Goal: Task Accomplishment & Management: Use online tool/utility

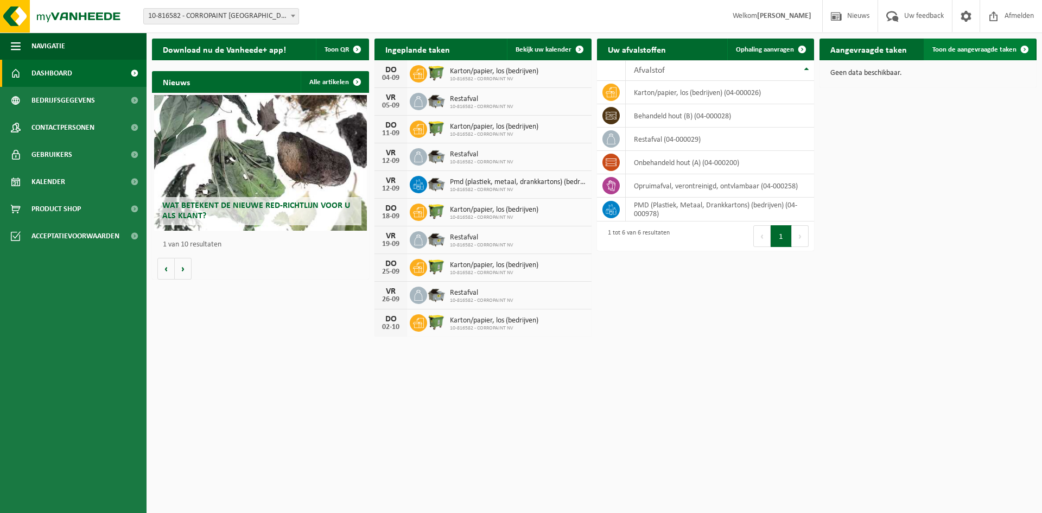
click at [963, 51] on span "Toon de aangevraagde taken" at bounding box center [974, 49] width 84 height 7
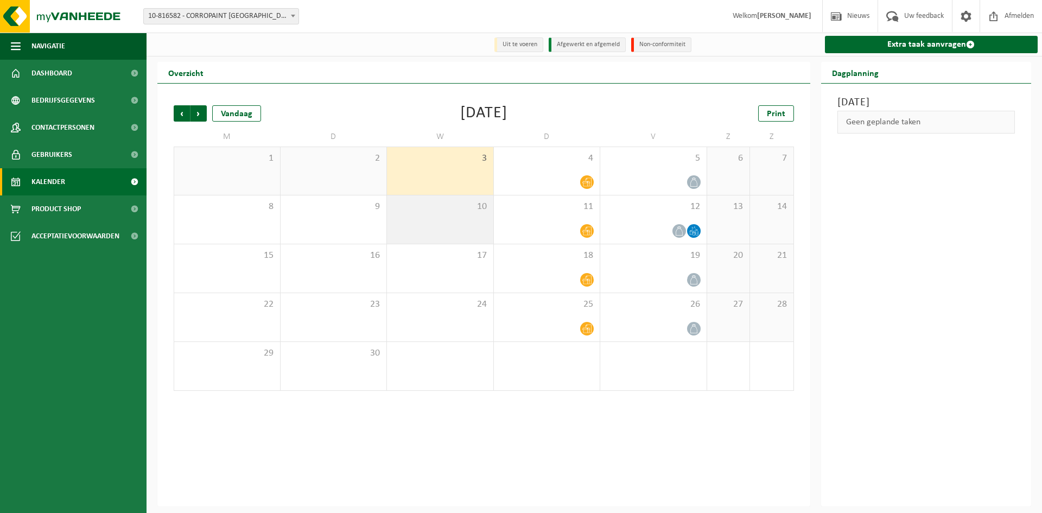
click at [441, 222] on div "10" at bounding box center [440, 219] width 106 height 48
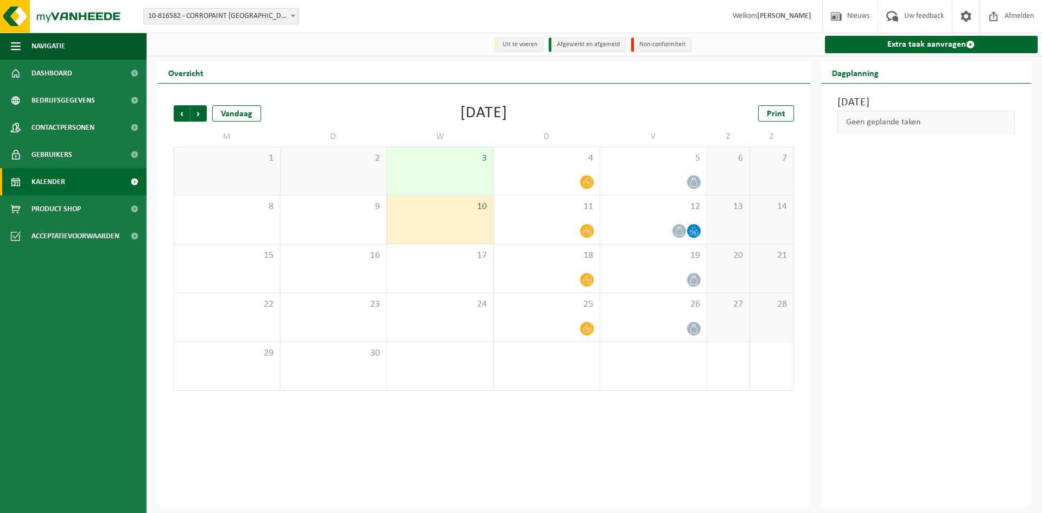
drag, startPoint x: 440, startPoint y: 221, endPoint x: 936, endPoint y: 267, distance: 497.6
click at [936, 267] on div "Woensdag 10 september 2025 Geen geplande taken" at bounding box center [926, 295] width 211 height 423
click at [927, 44] on link "Extra taak aanvragen" at bounding box center [931, 44] width 213 height 17
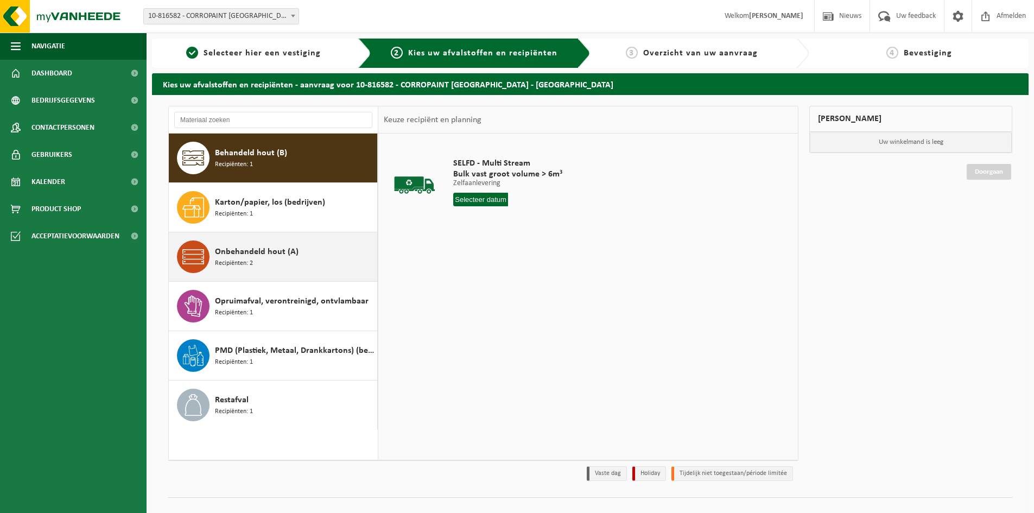
click at [307, 257] on div "Onbehandeld hout (A) Recipiënten: 2" at bounding box center [295, 256] width 160 height 33
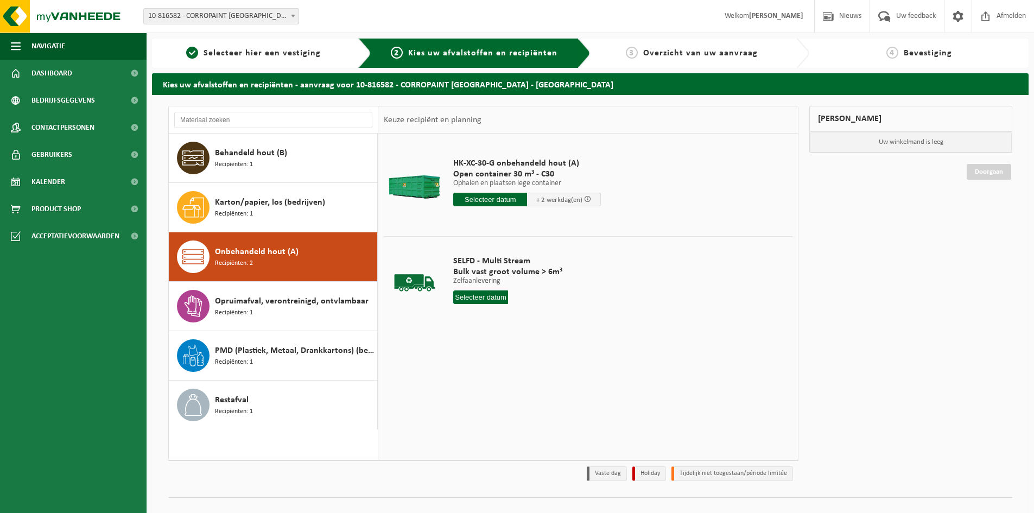
click at [588, 199] on span at bounding box center [587, 198] width 7 height 7
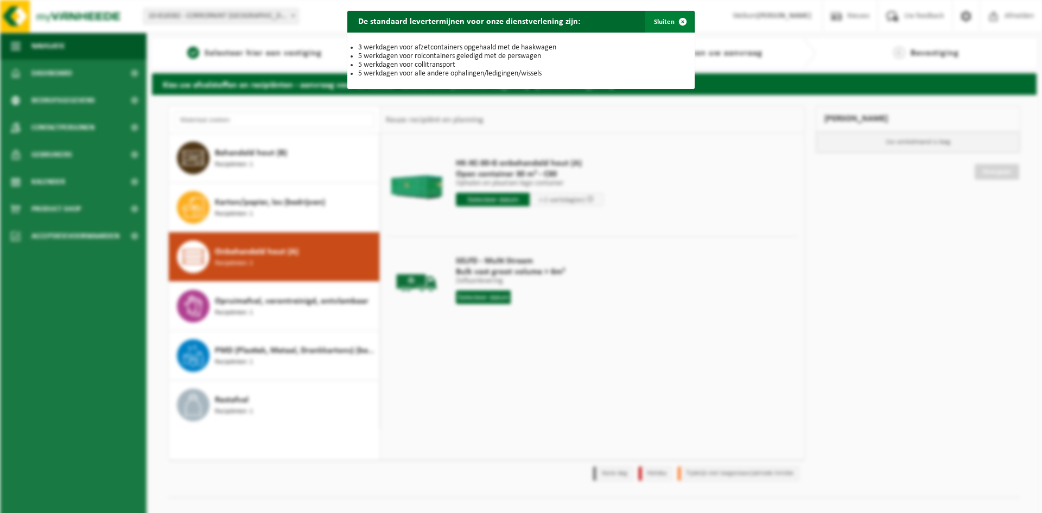
click at [676, 20] on span "button" at bounding box center [683, 22] width 22 height 22
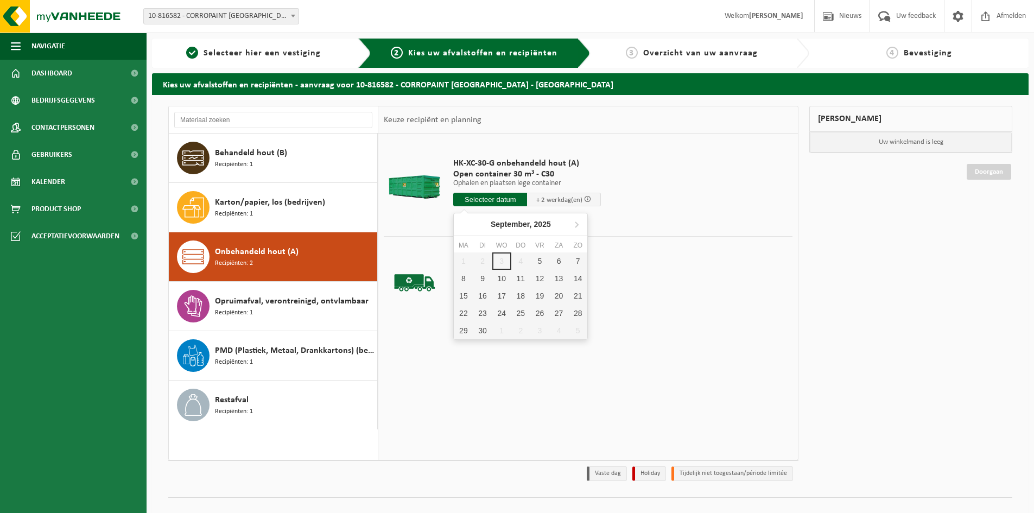
click at [489, 198] on input "text" at bounding box center [490, 200] width 74 height 14
click at [518, 279] on div "11" at bounding box center [520, 278] width 19 height 17
type input "Van [DATE]"
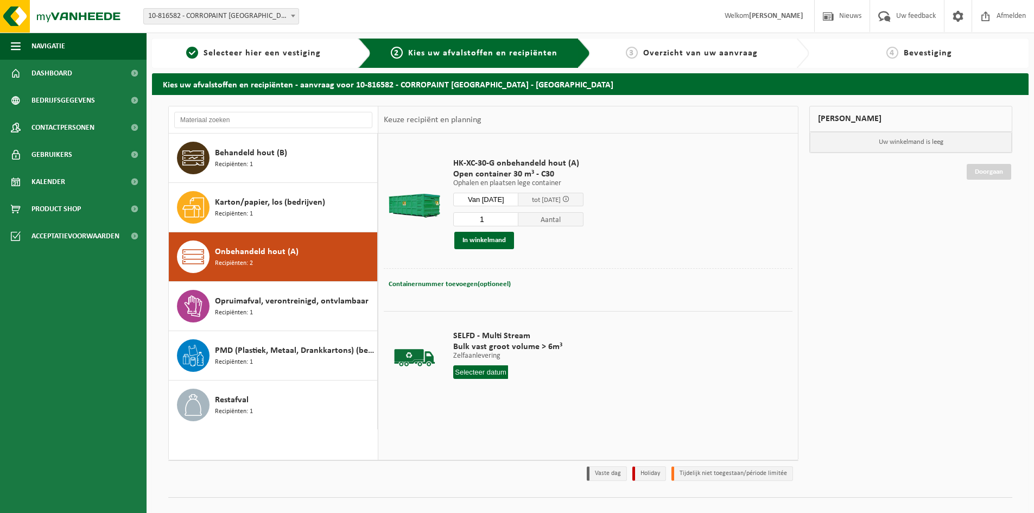
click at [569, 199] on span at bounding box center [565, 198] width 7 height 7
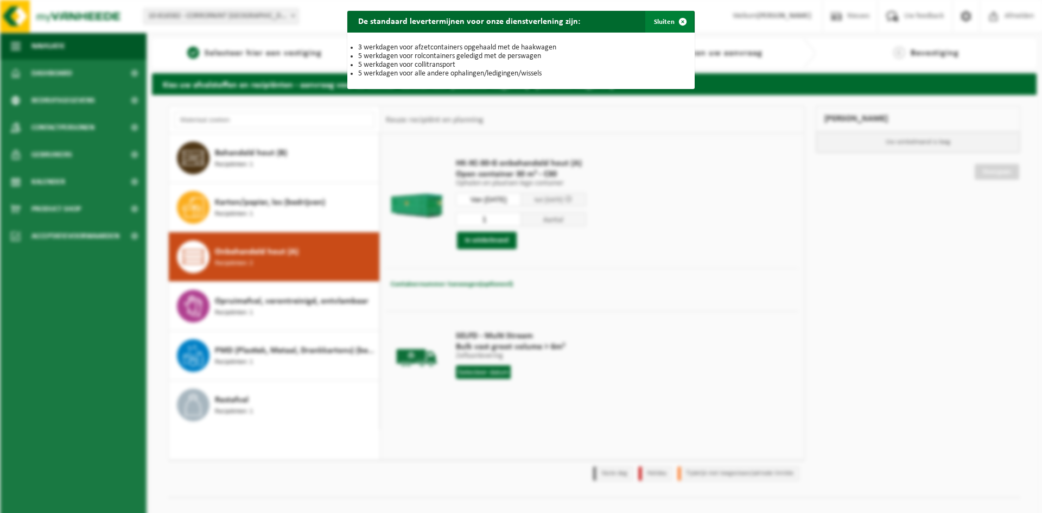
click at [676, 22] on span "button" at bounding box center [683, 22] width 22 height 22
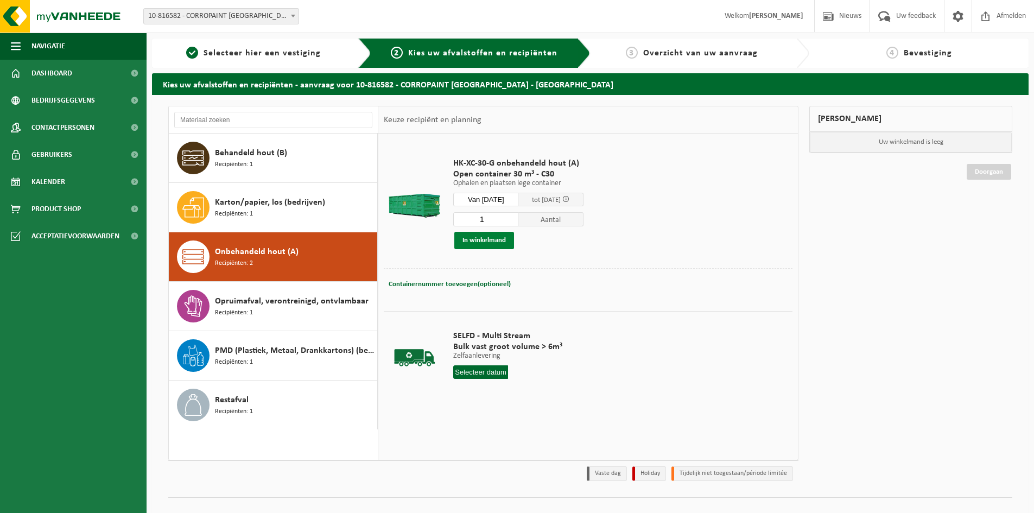
click at [486, 238] on button "In winkelmand" at bounding box center [484, 240] width 60 height 17
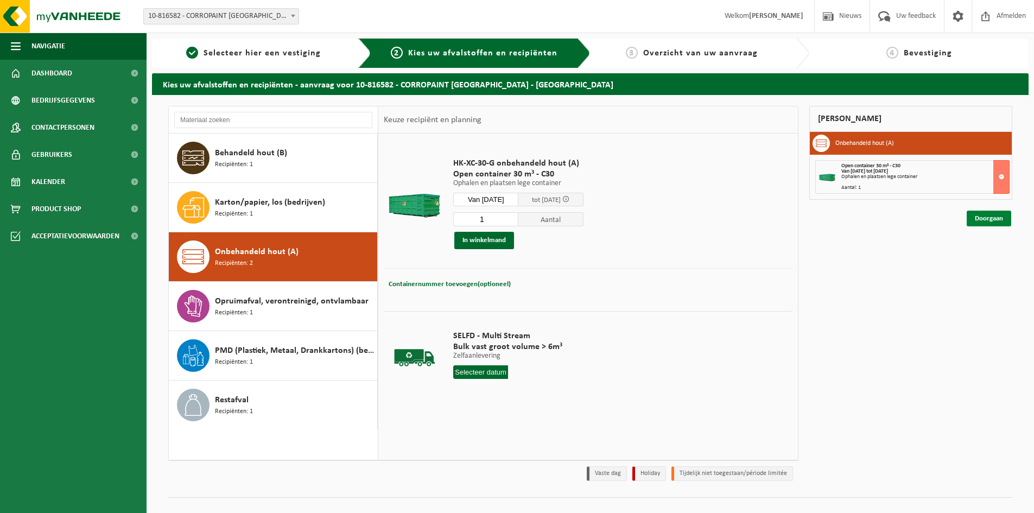
click at [983, 217] on link "Doorgaan" at bounding box center [989, 219] width 44 height 16
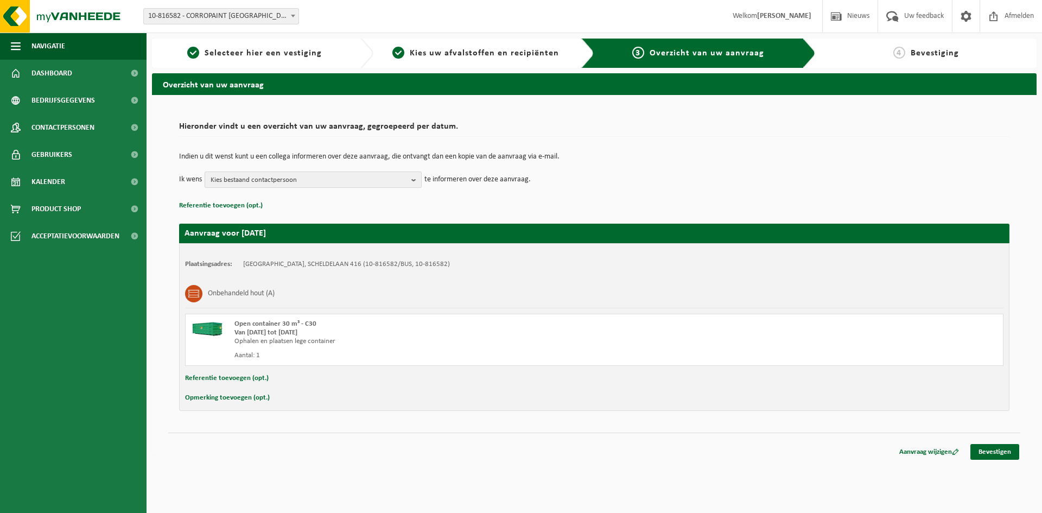
click at [415, 178] on b "button" at bounding box center [416, 179] width 10 height 15
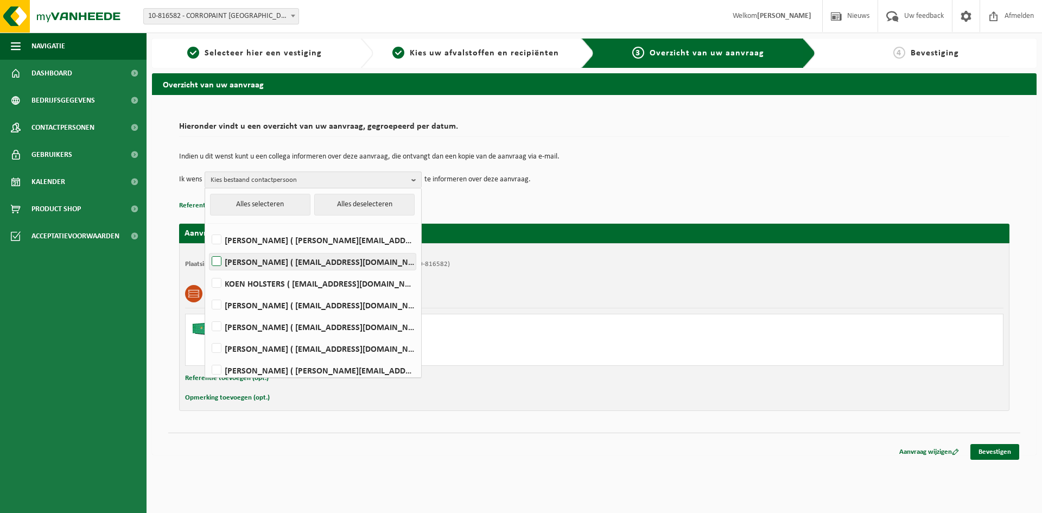
click at [289, 262] on label "[PERSON_NAME] ( [EMAIL_ADDRESS][DOMAIN_NAME] )" at bounding box center [312, 261] width 206 height 16
click at [208, 248] on input "[PERSON_NAME] ( [EMAIL_ADDRESS][DOMAIN_NAME] )" at bounding box center [207, 247] width 1 height 1
checkbox input "true"
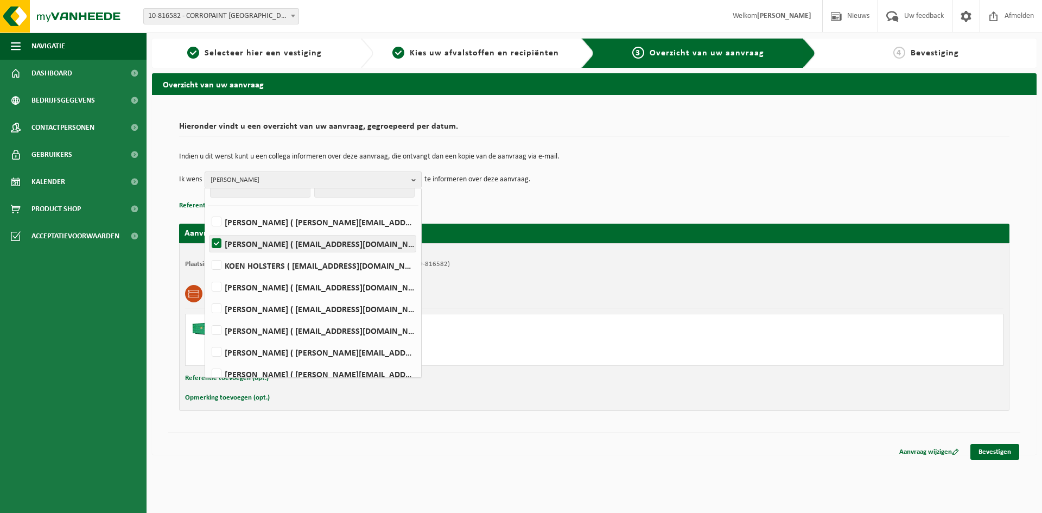
scroll to position [28, 0]
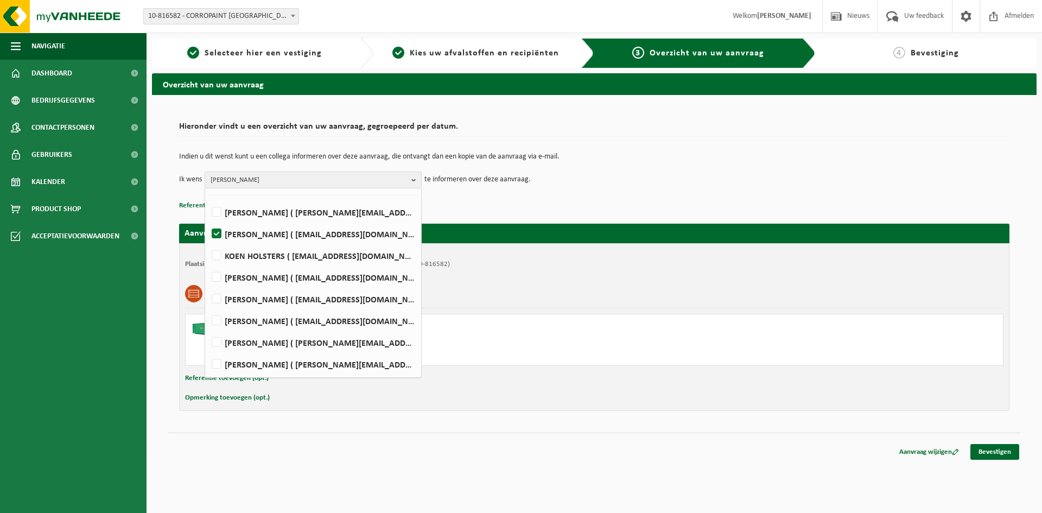
click at [699, 165] on td "Indien u dit wenst kunt u een collega informeren over deze aanvraag, die ontvan…" at bounding box center [594, 162] width 830 height 18
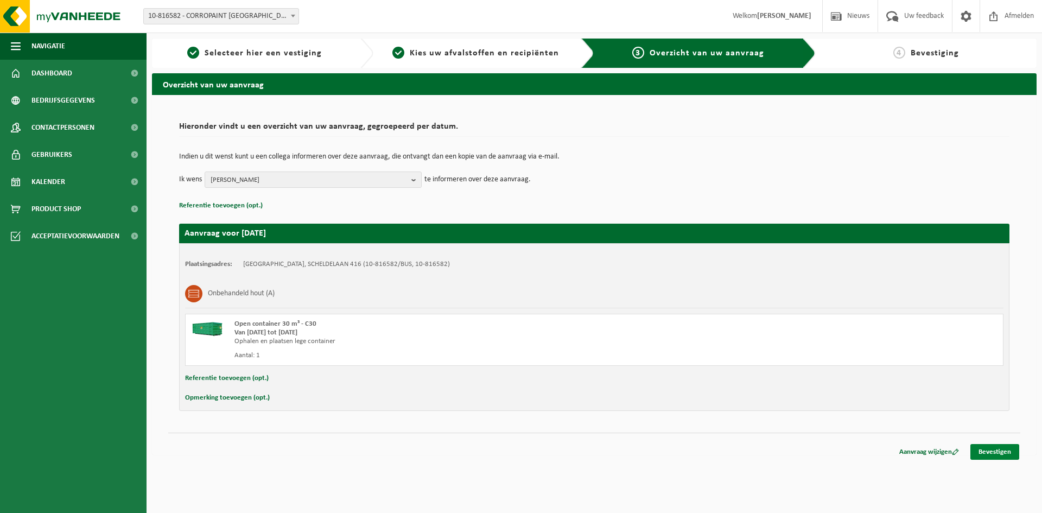
click at [998, 452] on link "Bevestigen" at bounding box center [994, 452] width 49 height 16
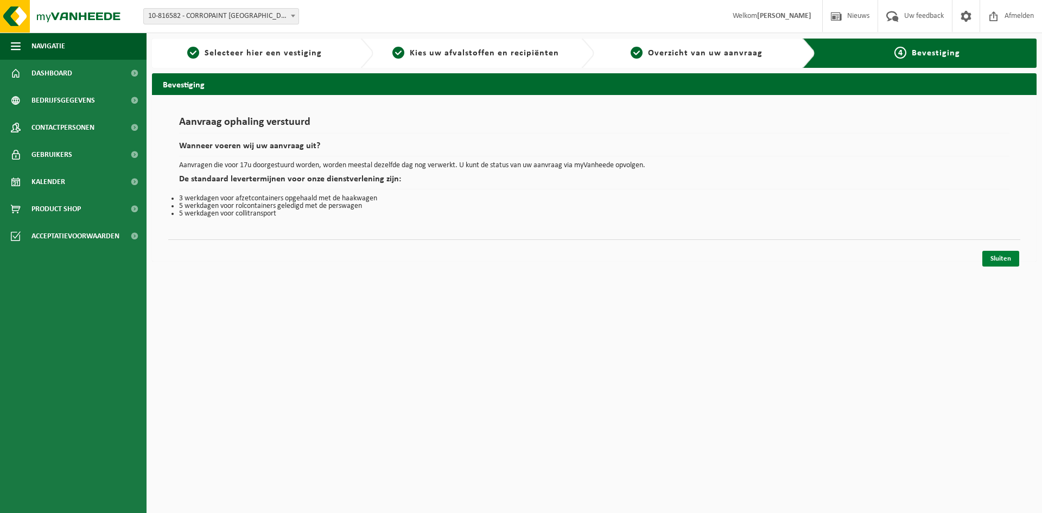
click at [997, 258] on link "Sluiten" at bounding box center [1000, 259] width 37 height 16
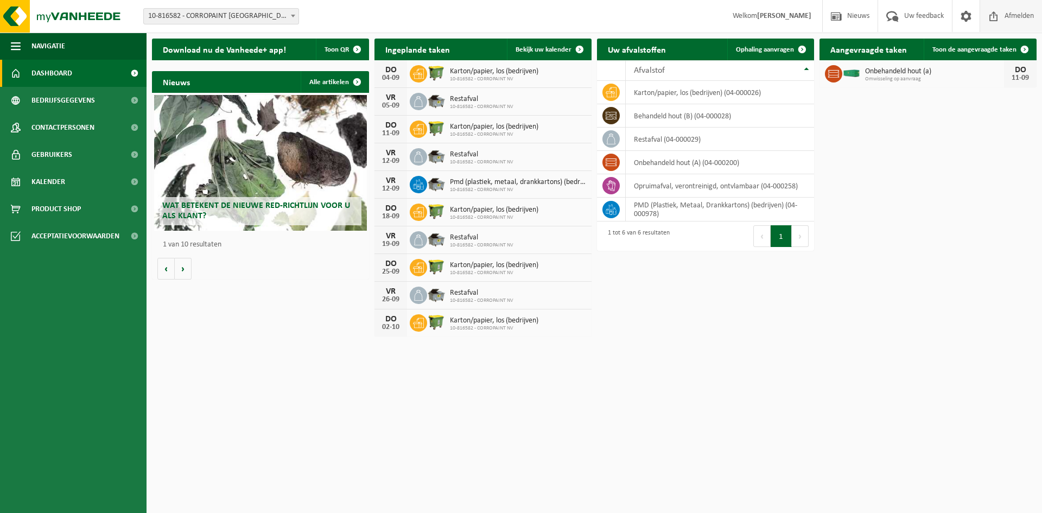
click at [998, 15] on span at bounding box center [994, 16] width 16 height 32
